Goal: Transaction & Acquisition: Purchase product/service

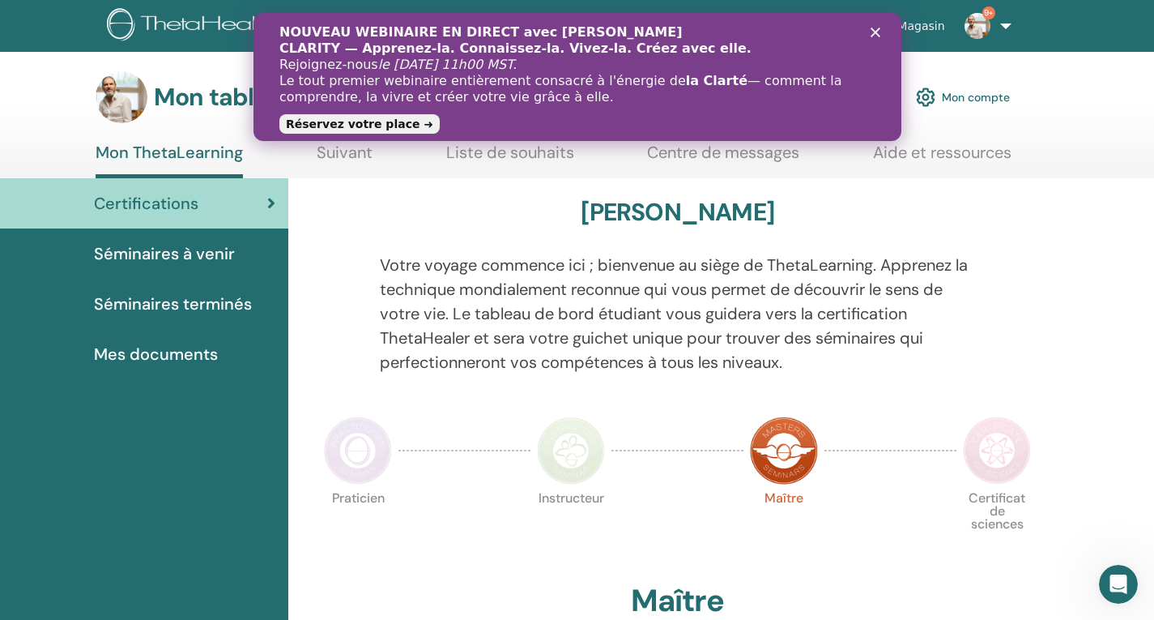
click at [879, 31] on div "Fermer" at bounding box center [878, 33] width 16 height 10
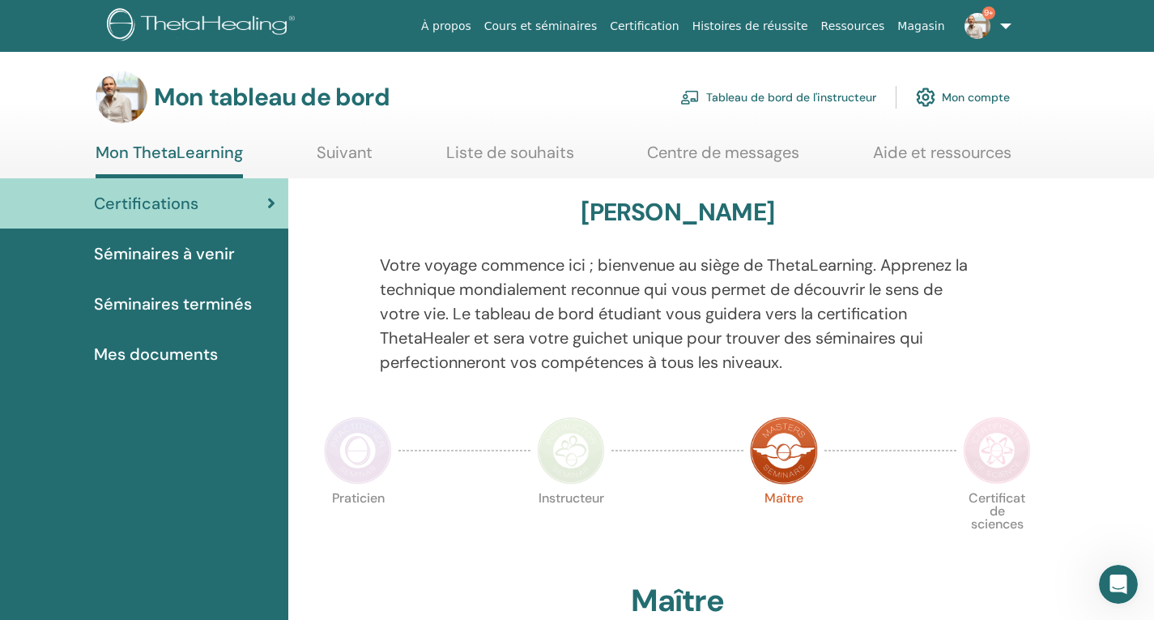
click at [795, 100] on font "Tableau de bord de l'instructeur" at bounding box center [791, 98] width 170 height 15
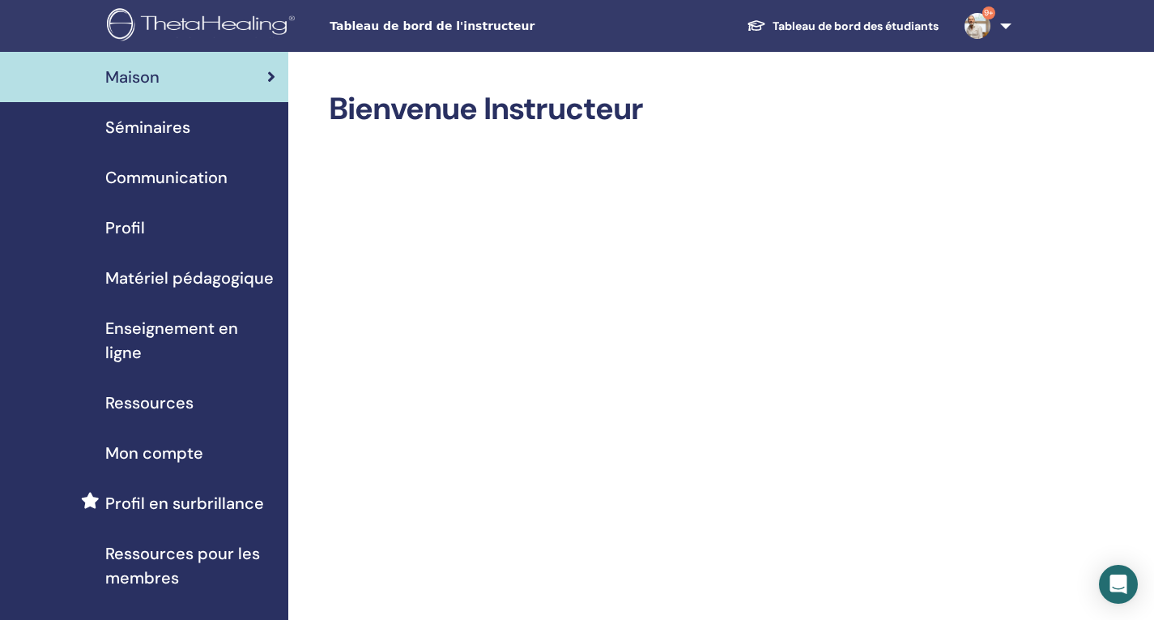
click at [184, 328] on font "Enseignement en ligne" at bounding box center [171, 339] width 133 height 45
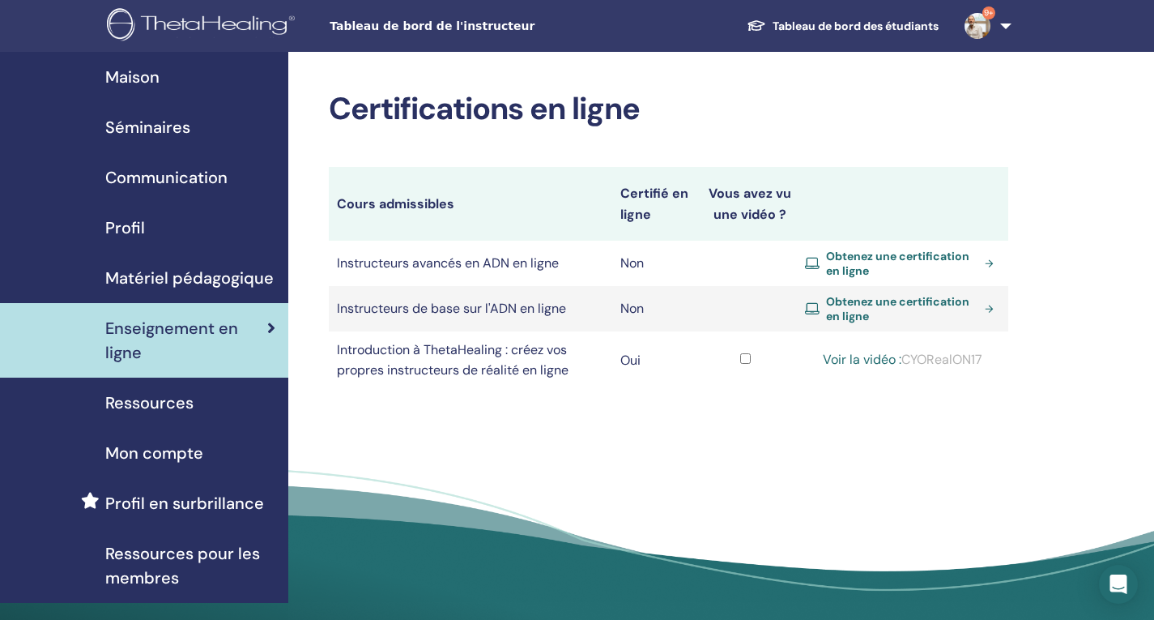
click at [992, 262] on link "Obtenez une certification en ligne" at bounding box center [902, 263] width 195 height 29
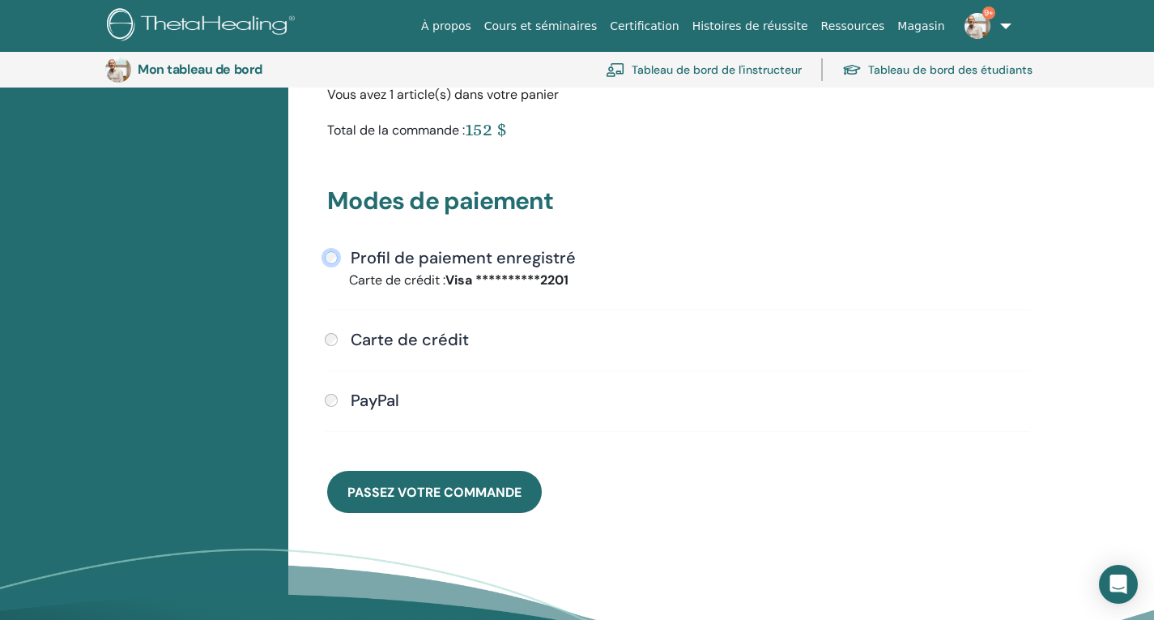
scroll to position [279, 0]
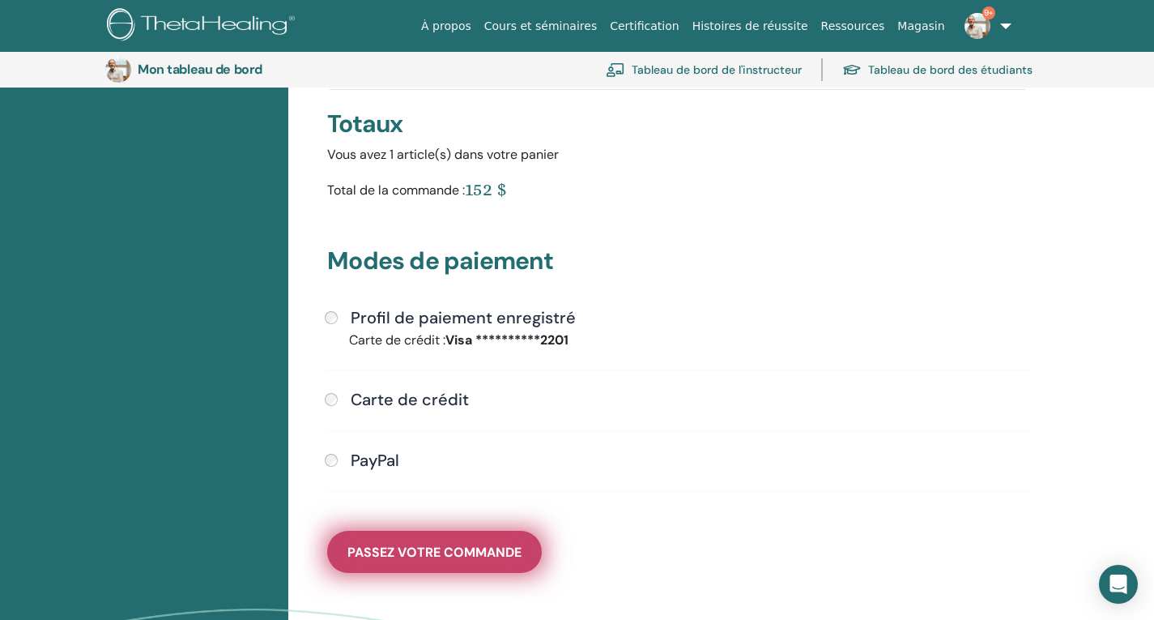
click at [432, 550] on font "Passez votre commande" at bounding box center [434, 551] width 174 height 17
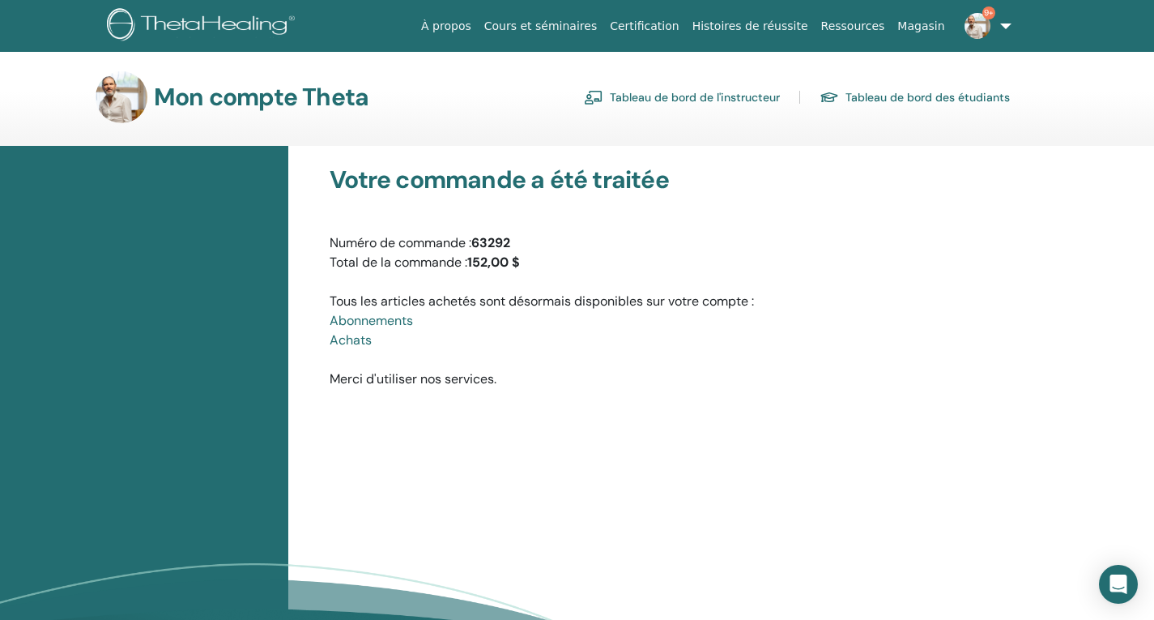
click at [671, 96] on font "Tableau de bord de l'instructeur" at bounding box center [695, 98] width 170 height 15
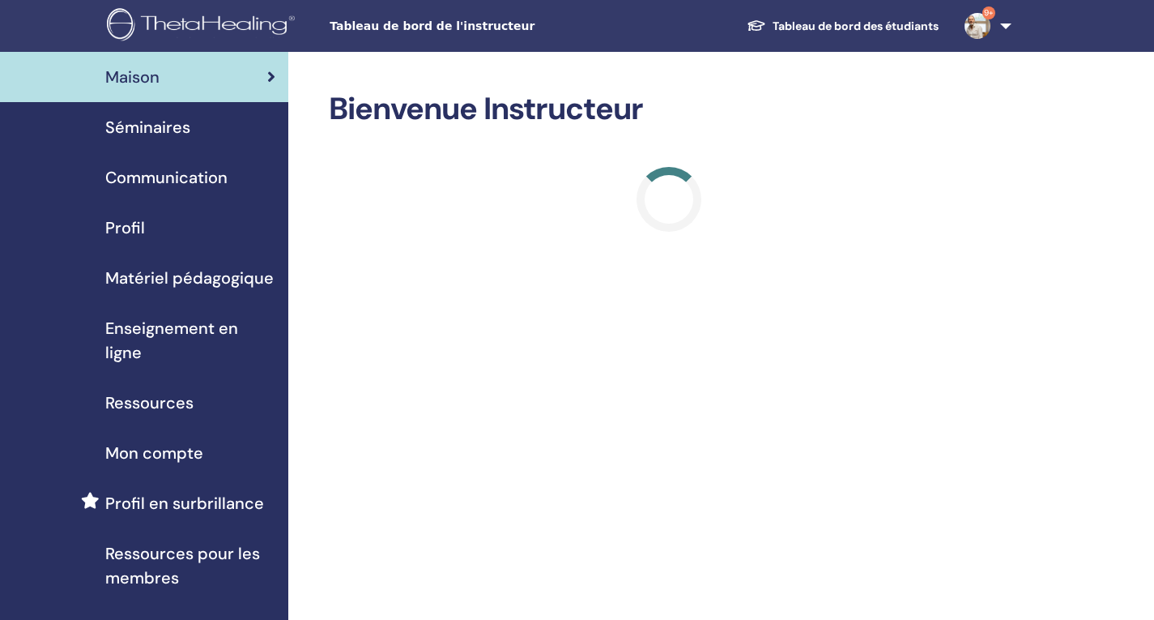
click at [186, 326] on font "Enseignement en ligne" at bounding box center [171, 339] width 133 height 45
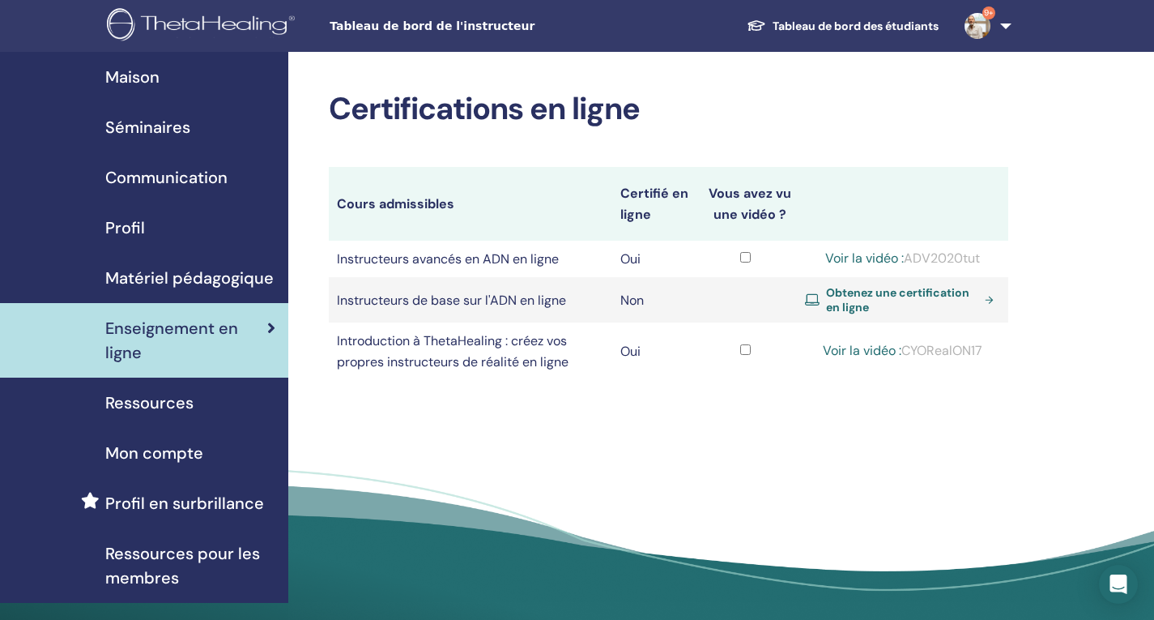
click at [986, 301] on link "Obtenez une certification en ligne" at bounding box center [902, 299] width 195 height 29
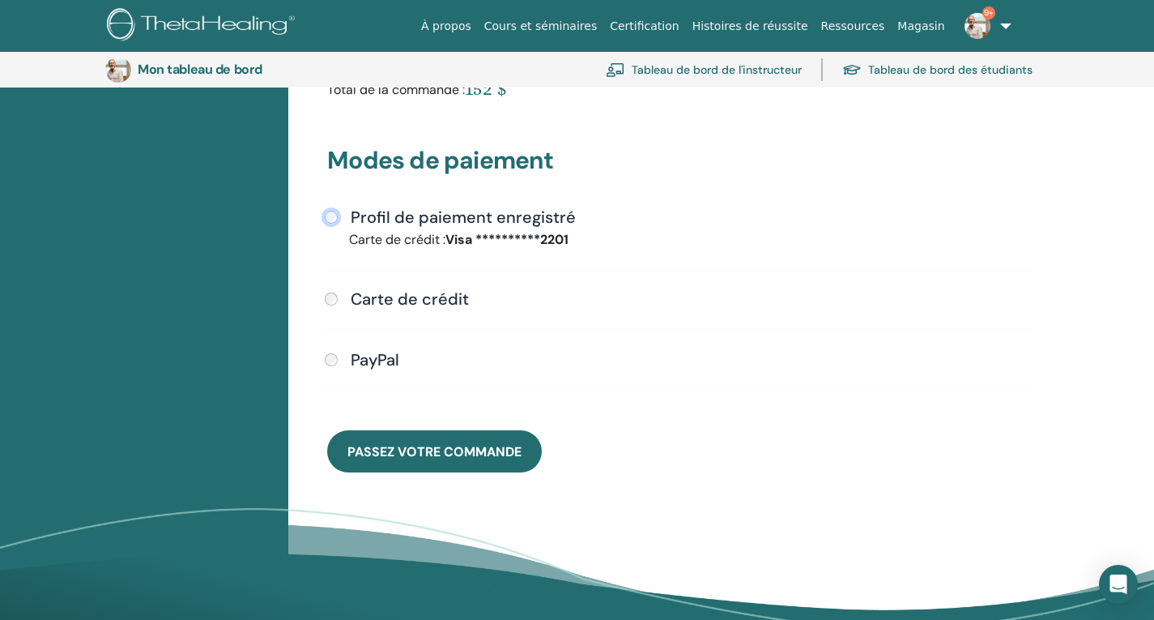
scroll to position [522, 0]
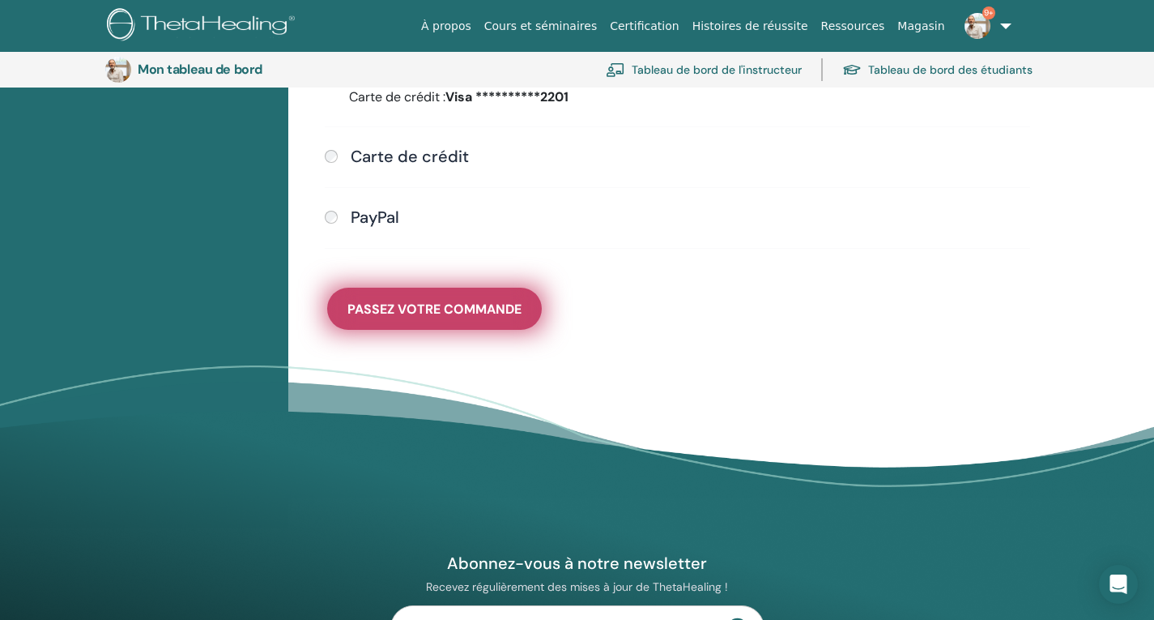
click at [411, 308] on font "Passez votre commande" at bounding box center [434, 308] width 174 height 17
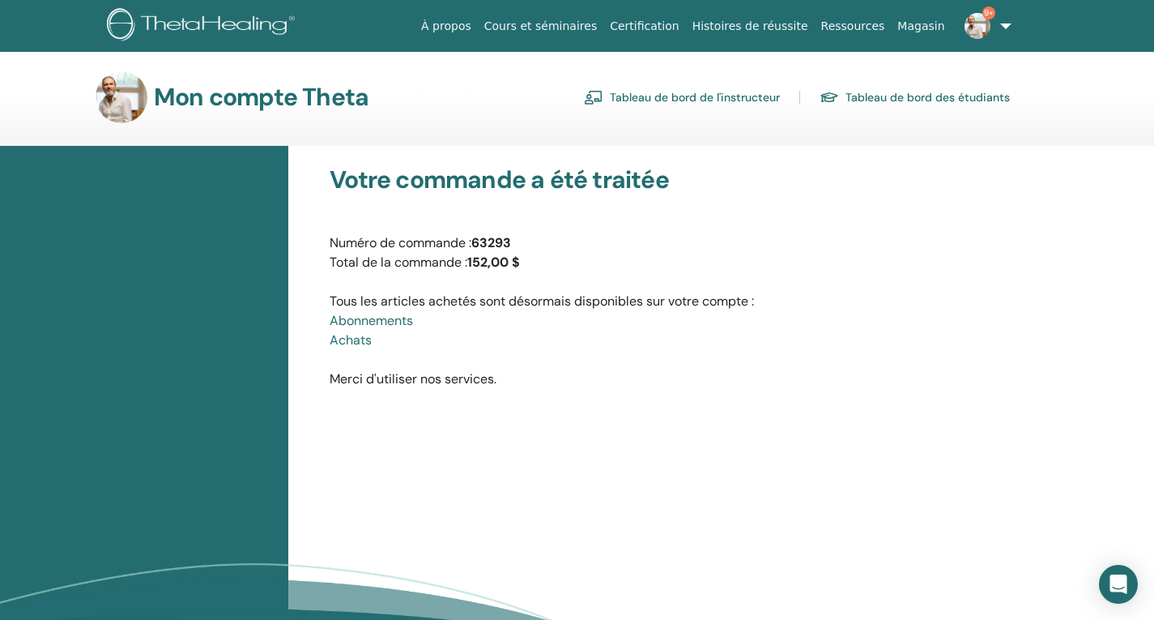
click at [712, 101] on font "Tableau de bord de l'instructeur" at bounding box center [695, 98] width 170 height 15
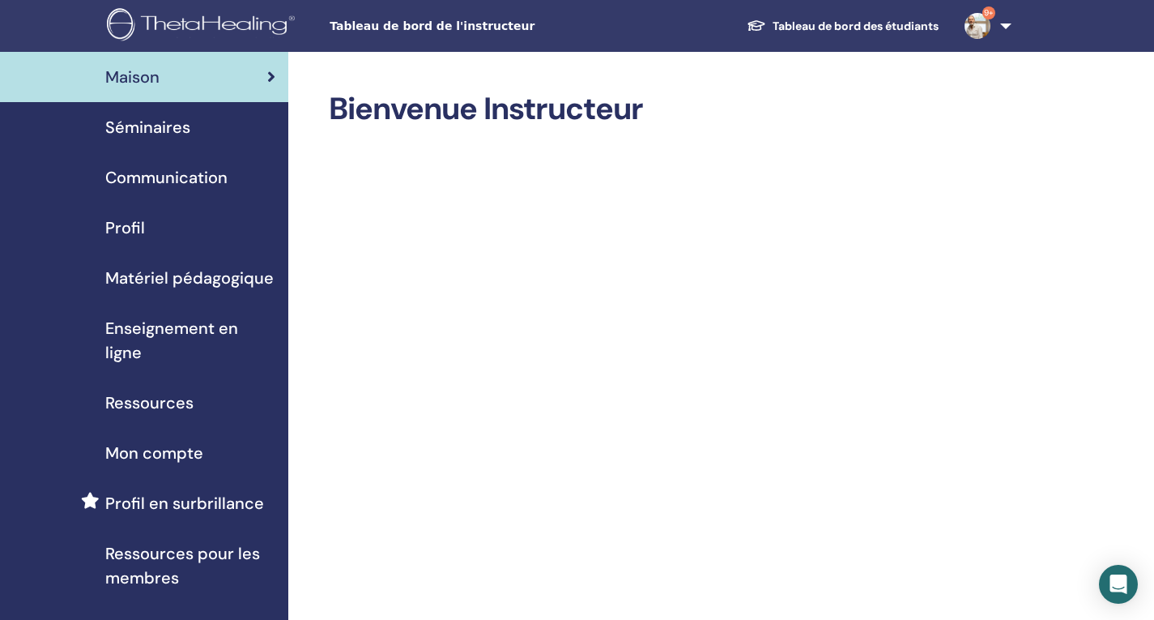
click at [197, 330] on font "Enseignement en ligne" at bounding box center [171, 339] width 133 height 45
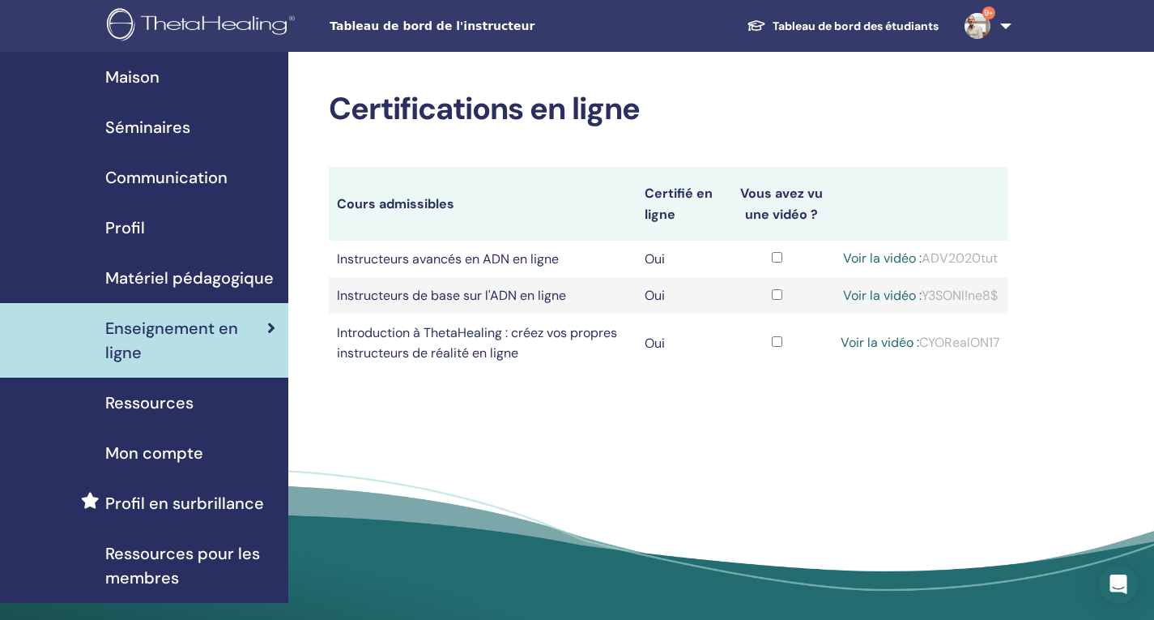
click at [875, 298] on font "Voir la vidéo :" at bounding box center [882, 295] width 79 height 17
